Goal: Transaction & Acquisition: Download file/media

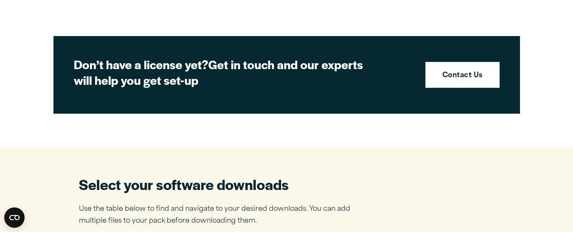
scroll to position [594, 0]
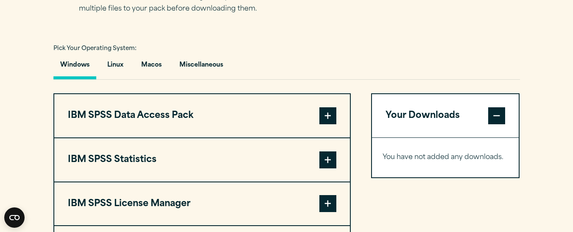
click at [331, 158] on span at bounding box center [328, 160] width 17 height 17
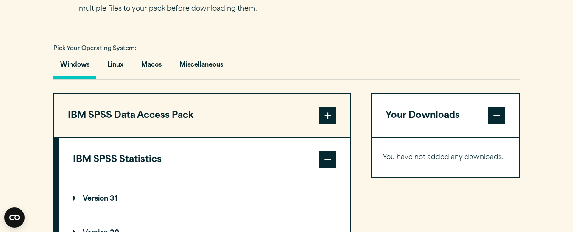
scroll to position [721, 0]
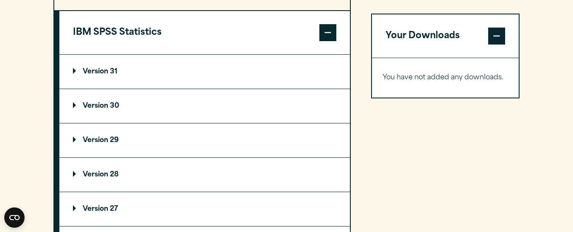
click at [75, 107] on p "Version 30" at bounding box center [96, 106] width 46 height 7
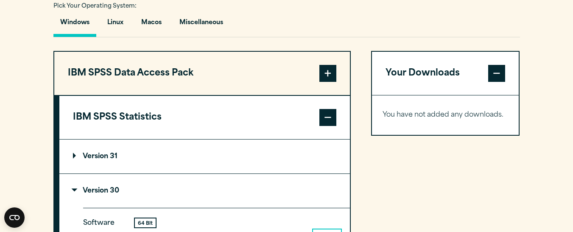
scroll to position [806, 0]
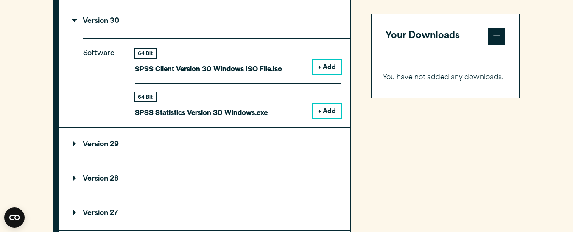
click at [328, 113] on button "+ Add" at bounding box center [327, 111] width 28 height 14
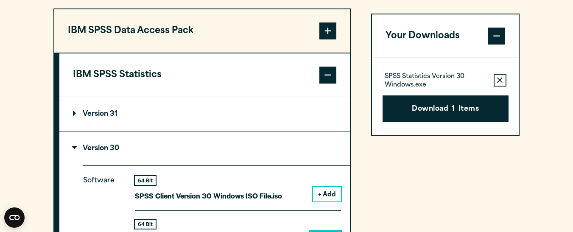
scroll to position [552, 0]
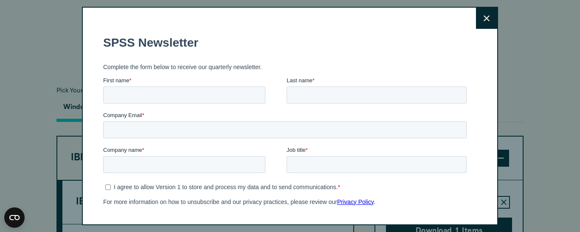
click at [483, 21] on icon at bounding box center [486, 18] width 6 height 6
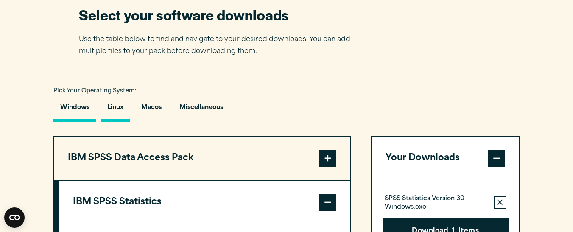
click at [118, 108] on button "Linux" at bounding box center [116, 110] width 30 height 24
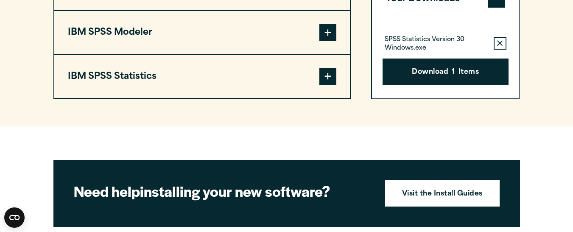
scroll to position [637, 0]
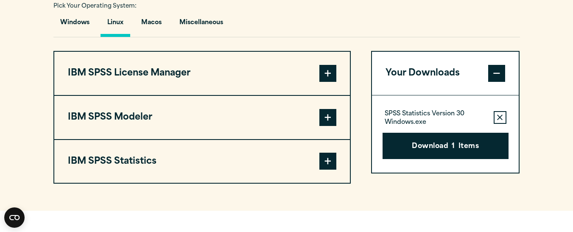
click at [326, 167] on span at bounding box center [328, 161] width 17 height 17
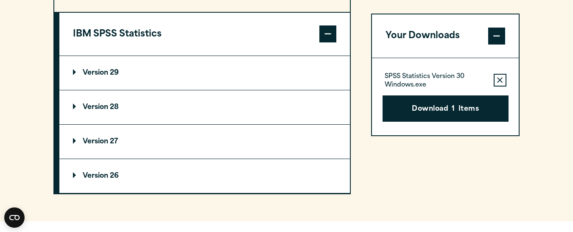
scroll to position [679, 0]
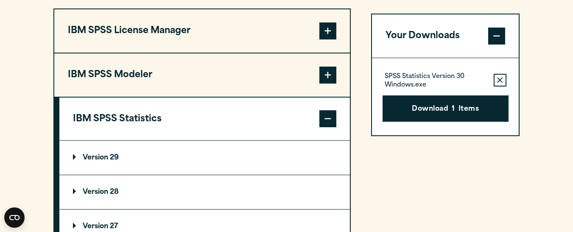
click at [108, 157] on p "Version 29" at bounding box center [96, 157] width 46 height 7
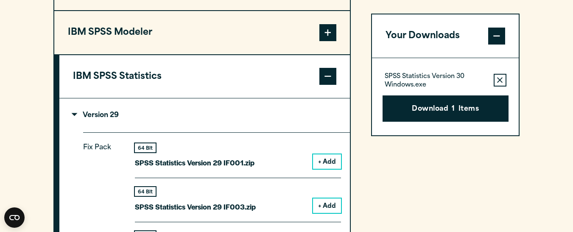
scroll to position [594, 0]
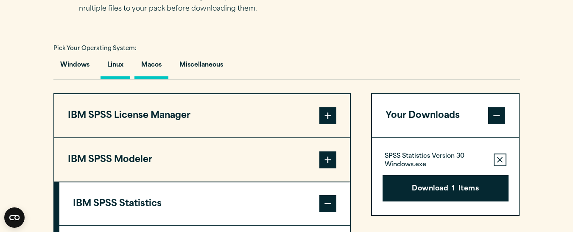
click at [154, 63] on button "Macos" at bounding box center [152, 67] width 34 height 24
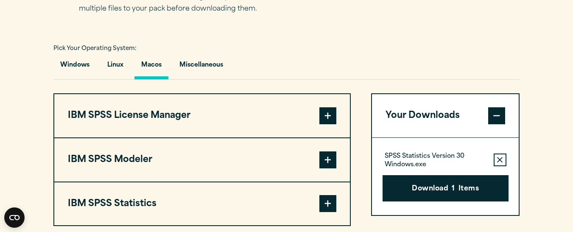
click at [102, 205] on button "IBM SPSS Statistics" at bounding box center [202, 203] width 296 height 43
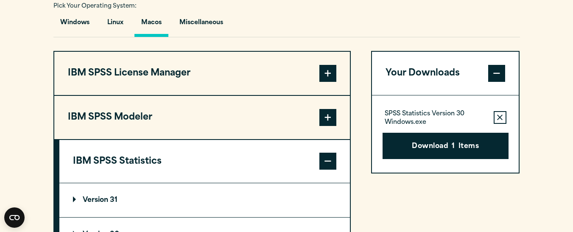
scroll to position [721, 0]
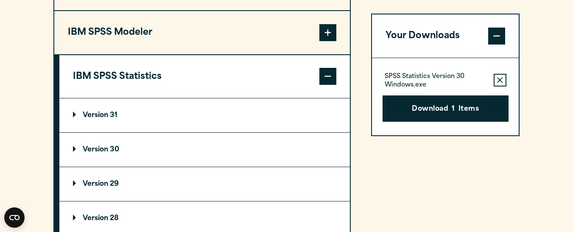
click at [97, 148] on p "Version 30" at bounding box center [96, 149] width 46 height 7
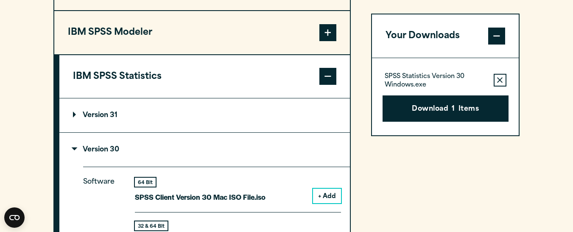
scroll to position [806, 0]
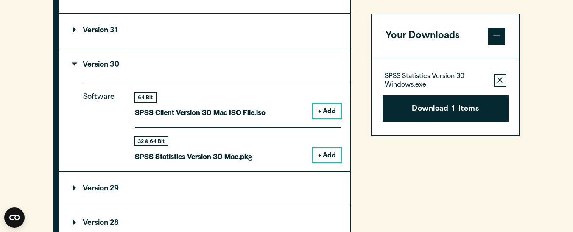
click at [330, 155] on button "+ Add" at bounding box center [327, 155] width 28 height 14
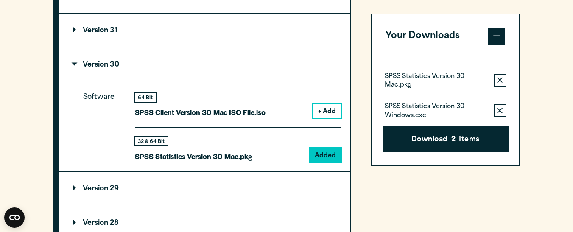
scroll to position [679, 0]
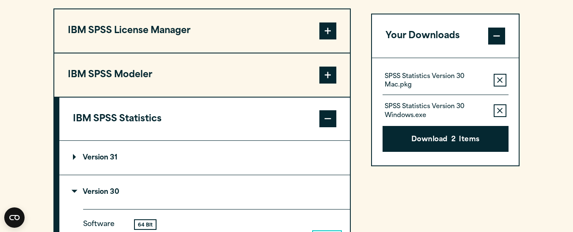
click at [126, 72] on button "IBM SPSS Modeler" at bounding box center [202, 74] width 296 height 43
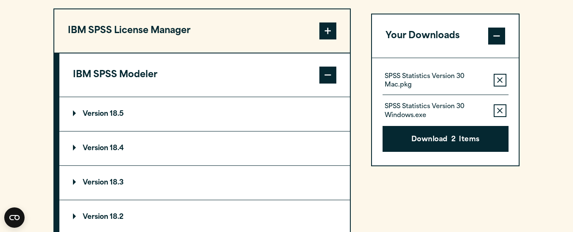
scroll to position [552, 0]
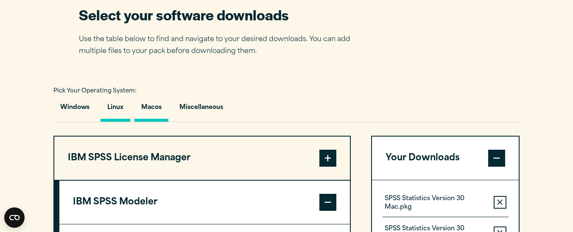
click at [113, 108] on button "Linux" at bounding box center [116, 110] width 30 height 24
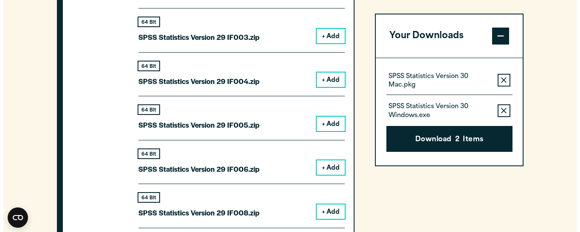
scroll to position [721, 0]
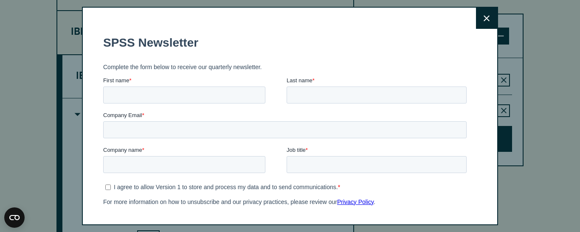
click at [476, 23] on button "Close" at bounding box center [486, 18] width 21 height 21
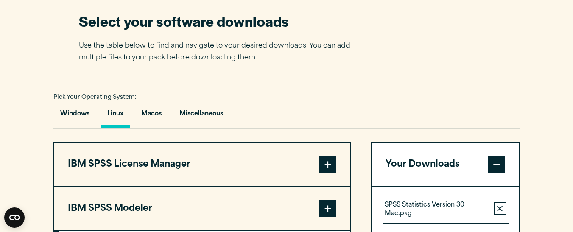
scroll to position [673, 0]
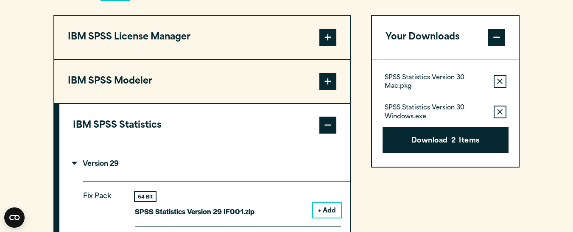
click at [76, 162] on p "Version 29" at bounding box center [96, 164] width 46 height 7
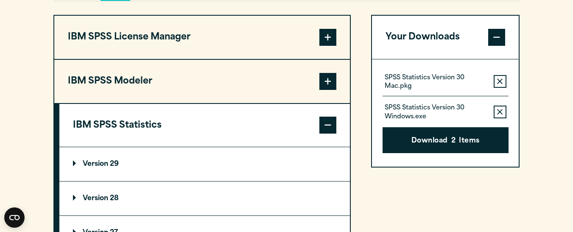
scroll to position [715, 0]
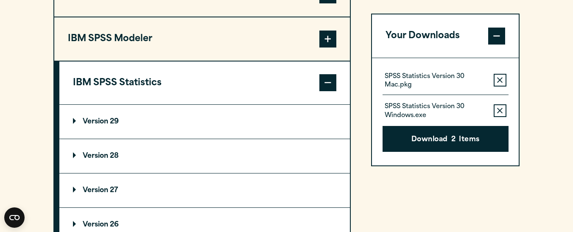
click at [107, 118] on p "Version 29" at bounding box center [96, 121] width 46 height 7
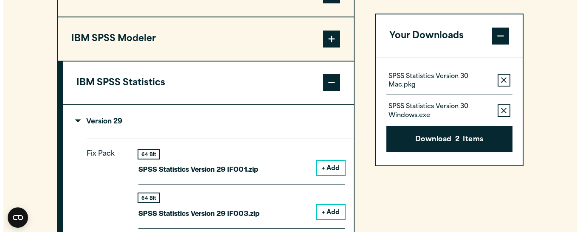
scroll to position [842, 0]
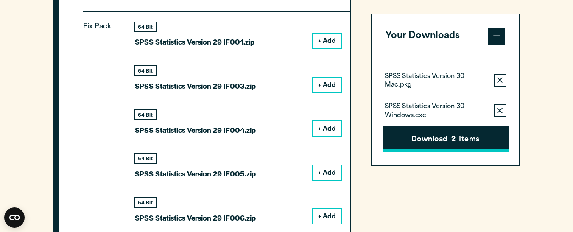
click at [460, 139] on button "Download 2 Items" at bounding box center [446, 139] width 126 height 26
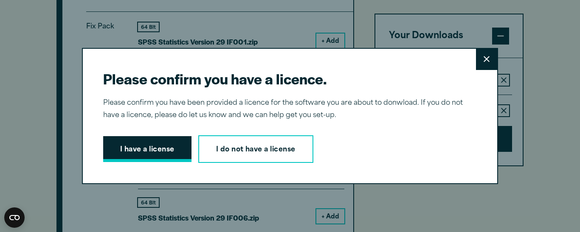
click at [137, 147] on button "I have a license" at bounding box center [147, 149] width 88 height 26
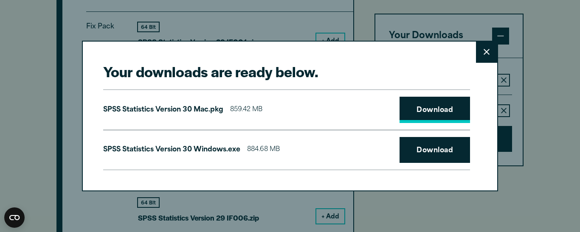
click at [429, 112] on link "Download" at bounding box center [434, 110] width 70 height 26
click at [434, 153] on link "Download" at bounding box center [434, 150] width 70 height 26
